Goal: Navigation & Orientation: Find specific page/section

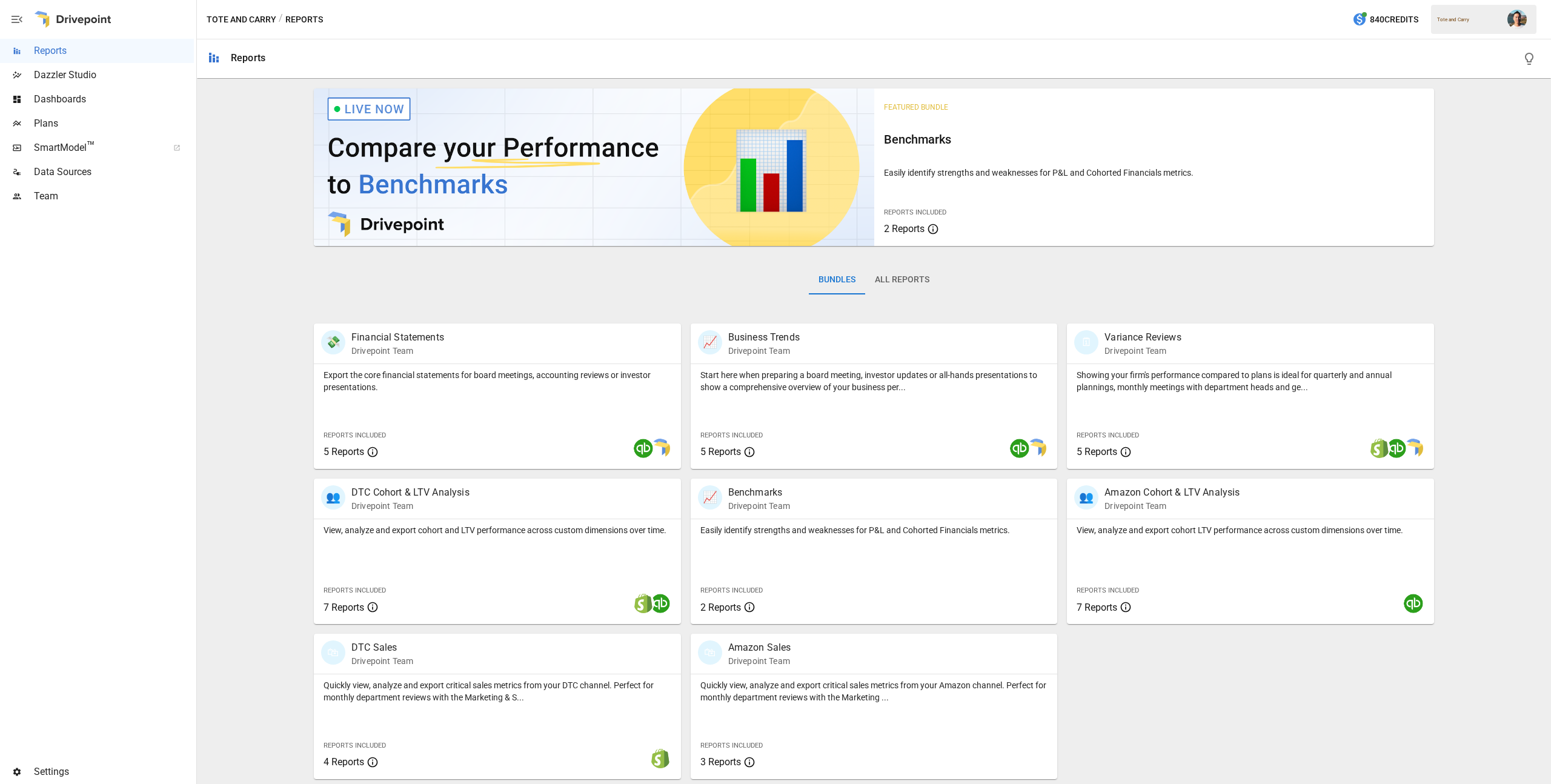
click at [1527, 17] on img "" at bounding box center [1517, 19] width 19 height 19
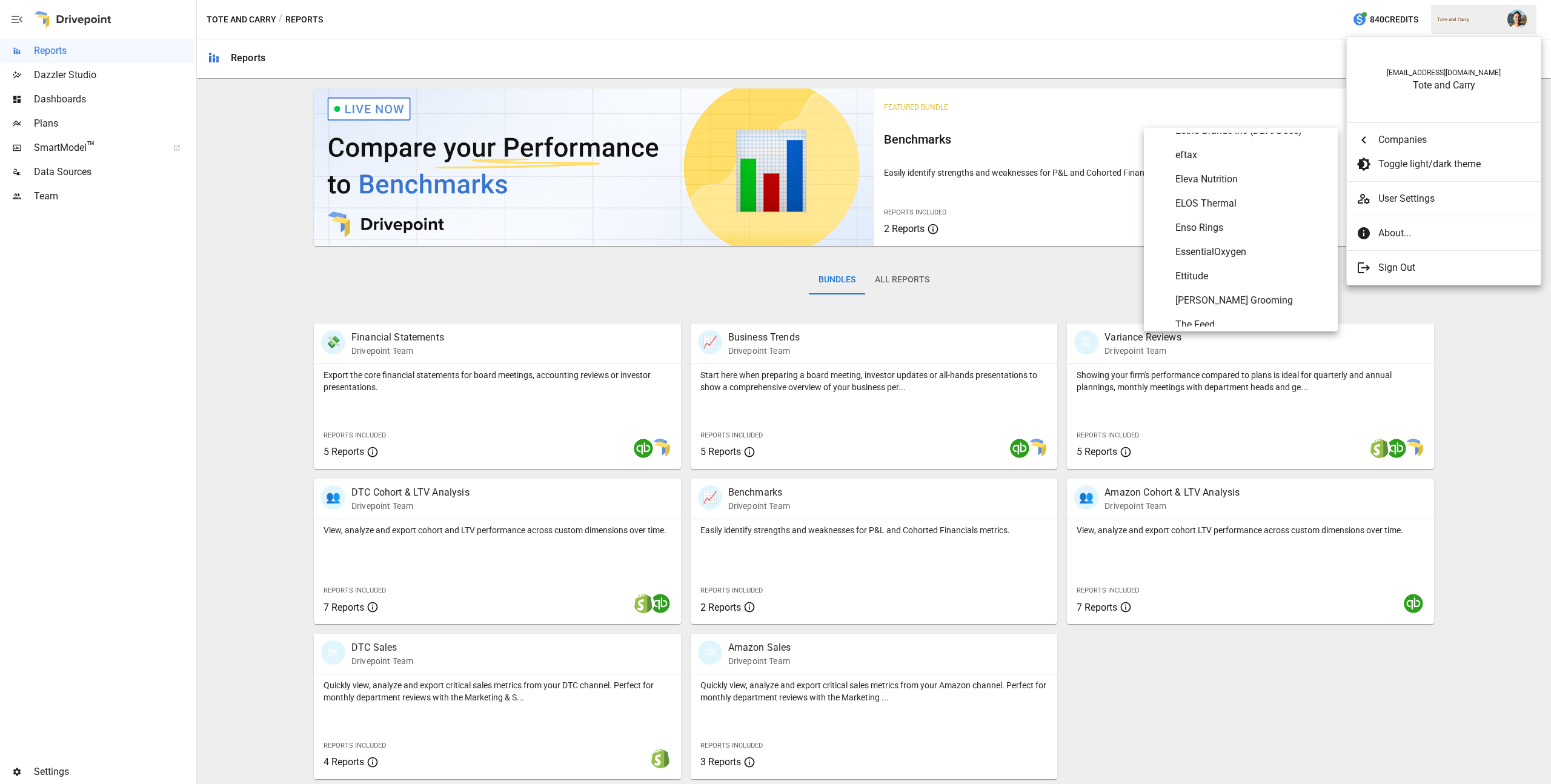
click at [1419, 136] on span "Companies" at bounding box center [1454, 140] width 153 height 15
click at [1247, 169] on span "Blokes LLC" at bounding box center [1251, 165] width 153 height 15
